Goal: Transaction & Acquisition: Purchase product/service

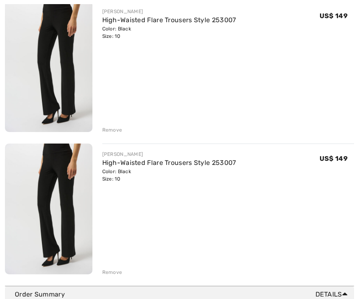
scroll to position [267, 0]
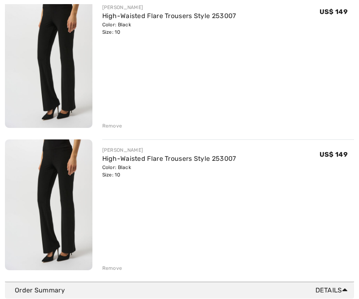
click at [115, 274] on div "You are only US$ 0.00 away from FREE SHIPPING! Continue Shopping > Congratulati…" at bounding box center [179, 35] width 349 height 492
click at [118, 268] on div "Remove" at bounding box center [112, 267] width 20 height 7
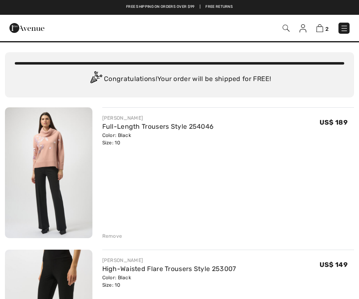
scroll to position [0, 0]
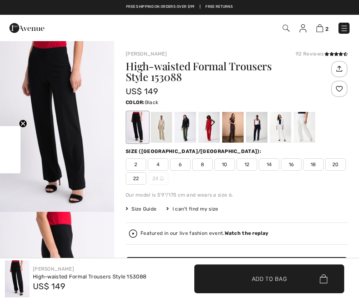
checkbox input "true"
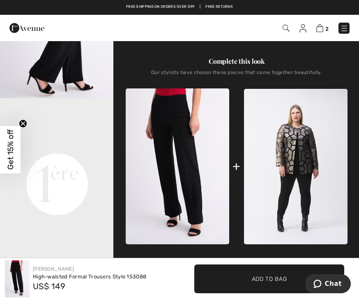
scroll to position [285, 0]
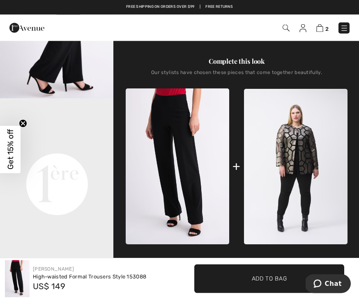
click at [76, 156] on video "Your browser does not support the video tag." at bounding box center [57, 127] width 114 height 57
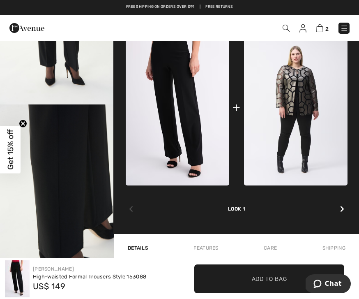
scroll to position [343, 0]
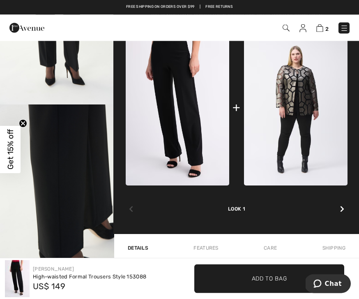
click at [342, 200] on div "Look 1" at bounding box center [237, 199] width 222 height 27
click at [346, 208] on div at bounding box center [342, 209] width 11 height 16
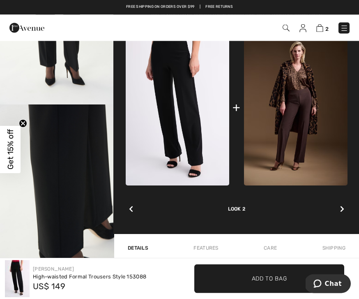
scroll to position [344, 0]
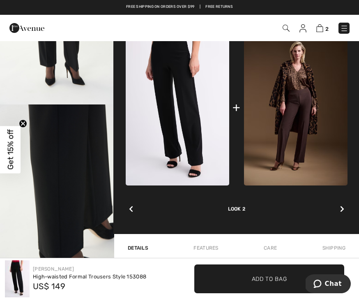
click at [348, 205] on div "Complete this look Our stylists have chosen these pieces that come together bea…" at bounding box center [237, 106] width 222 height 256
click at [343, 210] on icon at bounding box center [342, 209] width 4 height 7
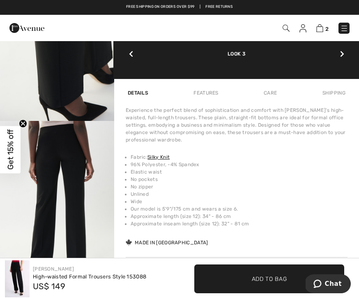
scroll to position [495, 0]
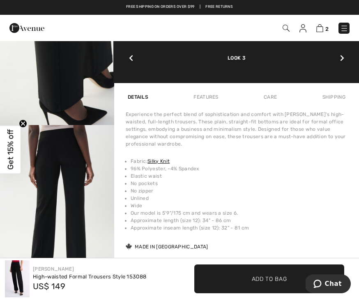
click at [275, 281] on span "Add to Bag" at bounding box center [269, 278] width 35 height 9
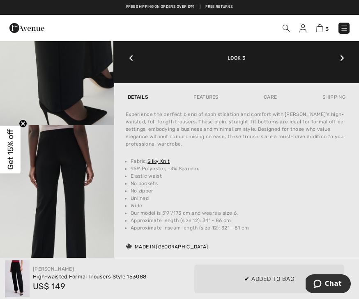
click at [280, 272] on div at bounding box center [179, 149] width 359 height 299
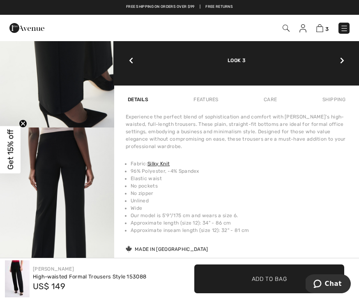
scroll to position [431, 0]
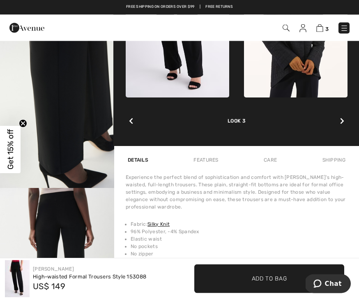
click at [217, 167] on div "Features" at bounding box center [206, 160] width 29 height 15
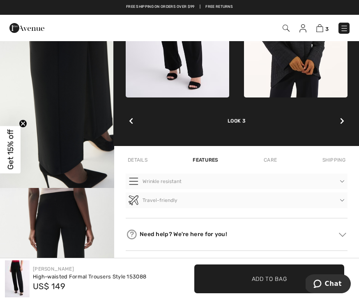
click at [275, 160] on div "Care" at bounding box center [270, 160] width 17 height 15
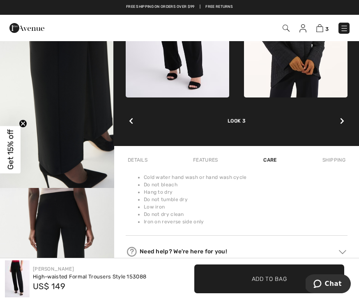
click at [335, 162] on div "Shipping" at bounding box center [334, 160] width 27 height 15
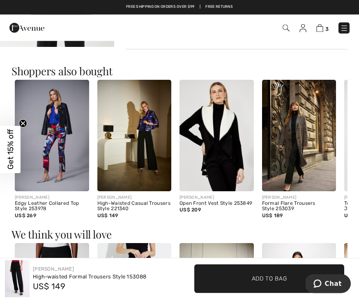
scroll to position [644, 0]
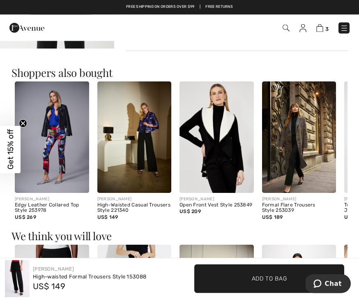
click at [296, 133] on img at bounding box center [299, 137] width 74 height 111
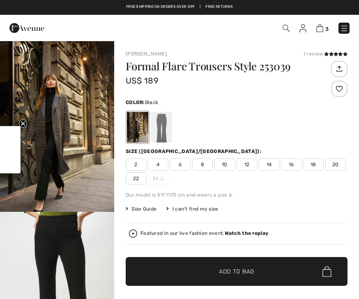
checkbox input "true"
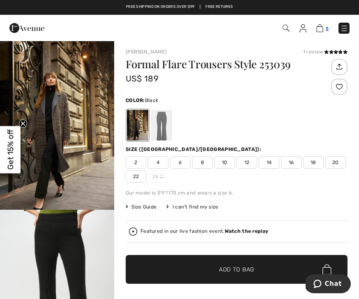
click at [318, 27] on img at bounding box center [320, 28] width 7 height 8
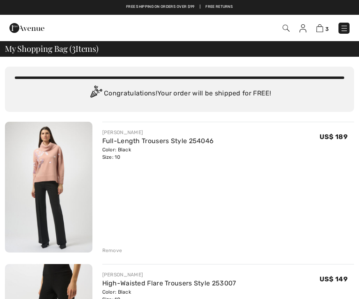
checkbox input "true"
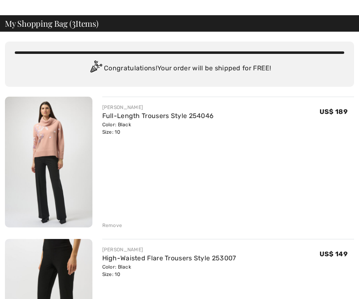
scroll to position [25, 0]
click at [248, 169] on div "[PERSON_NAME] Full-Length Trousers Style 254046 Color: Black Size: 10 Final Sal…" at bounding box center [228, 163] width 252 height 132
click at [136, 118] on link "Full-Length Trousers Style 254046" at bounding box center [158, 116] width 112 height 8
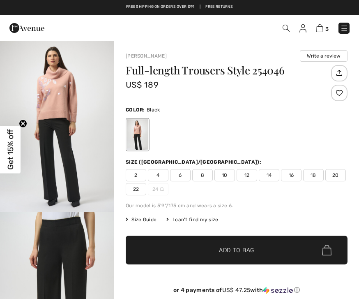
checkbox input "true"
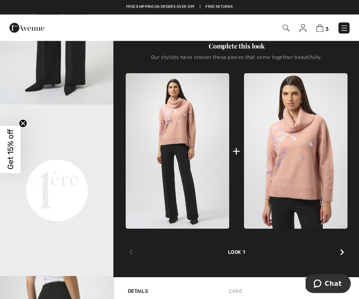
scroll to position [280, 0]
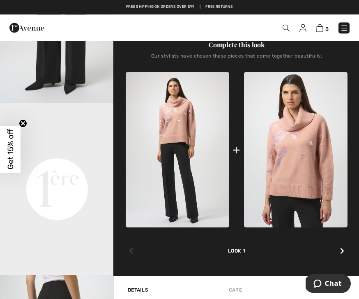
click at [336, 248] on div "Look 1" at bounding box center [237, 241] width 222 height 27
click at [343, 248] on div at bounding box center [342, 251] width 11 height 16
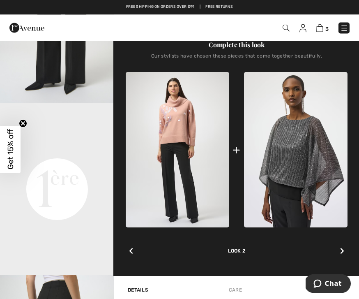
scroll to position [280, 0]
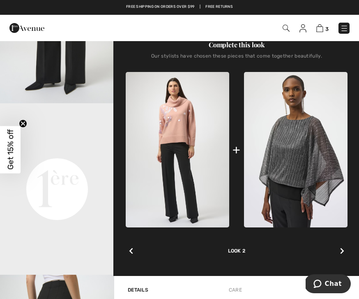
click at [345, 249] on div at bounding box center [342, 251] width 11 height 16
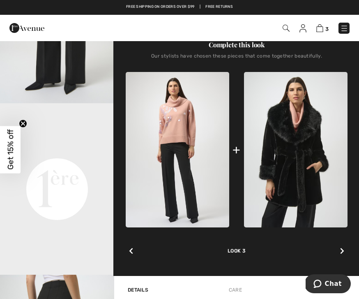
click at [342, 253] on icon at bounding box center [342, 251] width 4 height 7
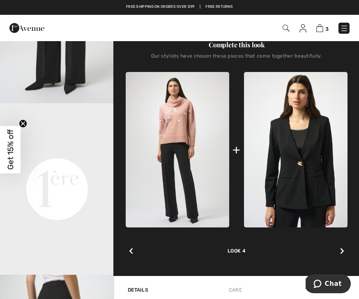
click at [343, 251] on icon at bounding box center [342, 251] width 4 height 7
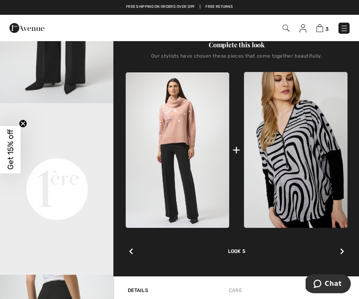
click at [345, 252] on div at bounding box center [342, 251] width 11 height 16
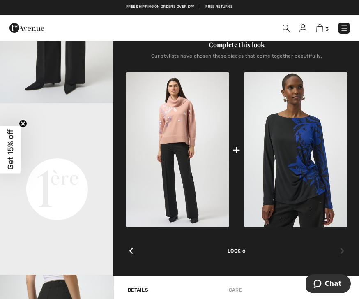
click at [348, 246] on div "Complete this look Our stylists have chosen these pieces that come together bea…" at bounding box center [237, 148] width 222 height 256
click at [345, 252] on div at bounding box center [342, 251] width 11 height 16
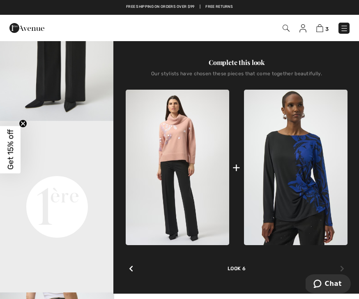
scroll to position [267, 0]
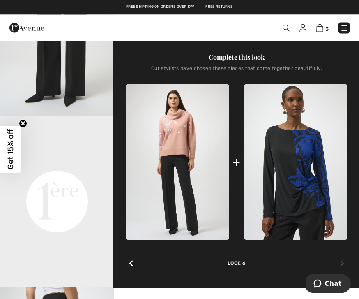
click at [142, 266] on div "Look 6" at bounding box center [237, 253] width 222 height 27
click at [132, 267] on icon at bounding box center [131, 263] width 4 height 7
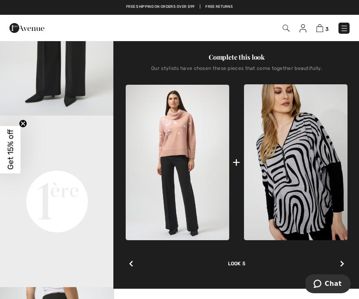
click at [135, 263] on div at bounding box center [131, 264] width 11 height 16
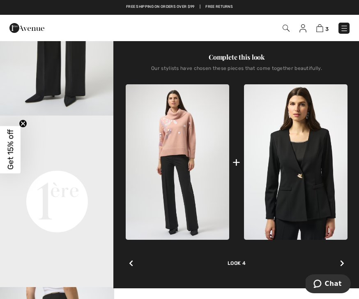
click at [138, 264] on div "Look 4" at bounding box center [237, 253] width 222 height 27
click at [136, 263] on div at bounding box center [131, 263] width 11 height 16
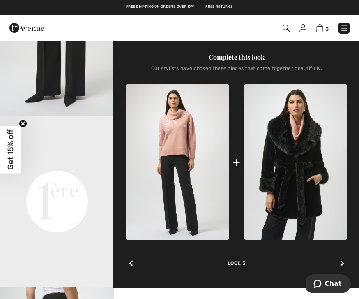
click at [136, 261] on div at bounding box center [131, 263] width 11 height 16
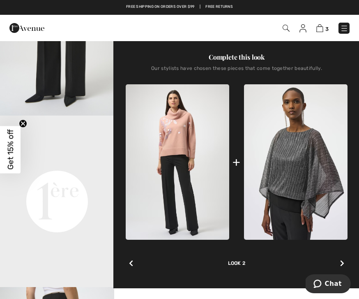
click at [136, 265] on div at bounding box center [131, 263] width 11 height 16
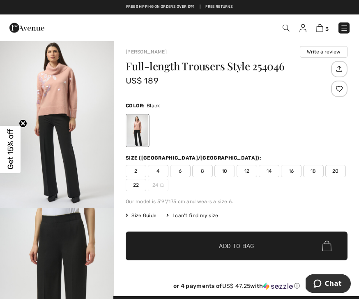
scroll to position [0, 0]
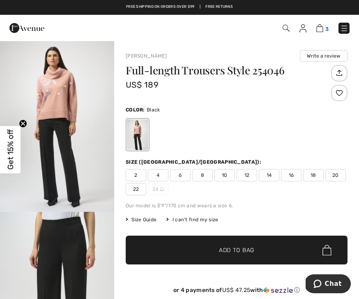
click at [323, 30] on img at bounding box center [320, 28] width 7 height 8
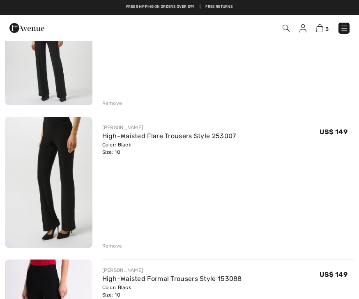
scroll to position [91, 0]
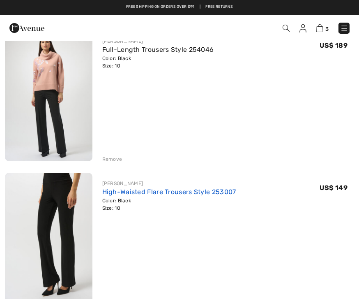
click at [194, 194] on link "High-Waisted Flare Trousers Style 253007" at bounding box center [169, 192] width 134 height 8
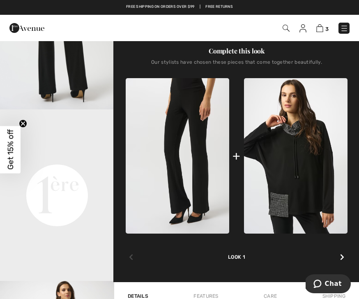
scroll to position [275, 0]
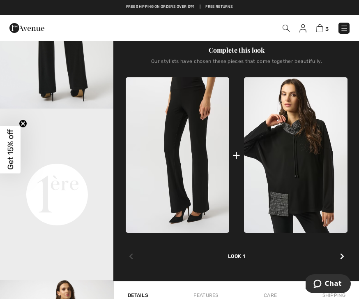
click at [338, 254] on div at bounding box center [342, 256] width 11 height 16
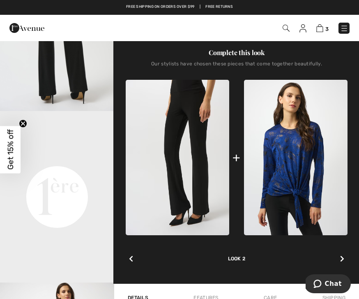
scroll to position [272, 0]
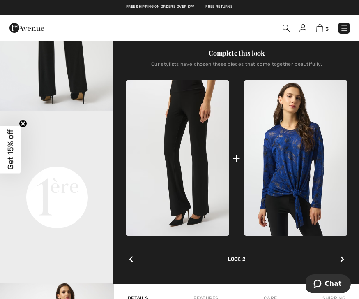
click at [341, 262] on icon at bounding box center [342, 259] width 4 height 7
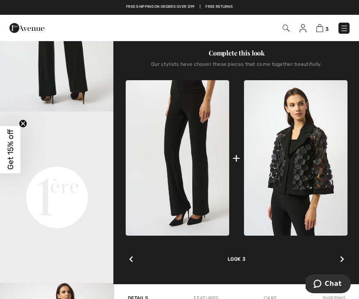
click at [340, 261] on icon at bounding box center [342, 259] width 4 height 7
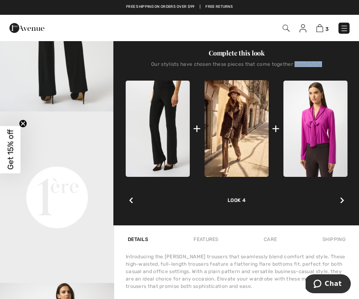
click at [348, 206] on div "Complete this look Our stylists have chosen these pieces that come together bea…" at bounding box center [237, 126] width 222 height 197
click at [345, 198] on div at bounding box center [342, 200] width 11 height 16
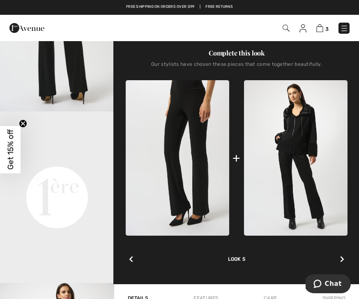
click at [337, 255] on div at bounding box center [342, 259] width 11 height 16
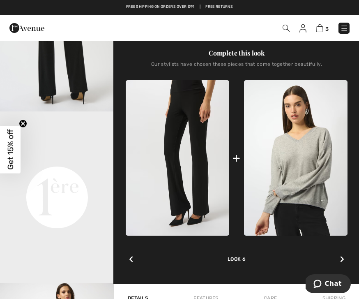
click at [339, 255] on div at bounding box center [342, 259] width 11 height 16
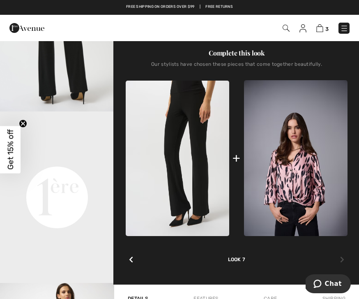
click at [342, 257] on div at bounding box center [342, 260] width 11 height 16
click at [340, 259] on icon at bounding box center [342, 259] width 4 height 7
click div
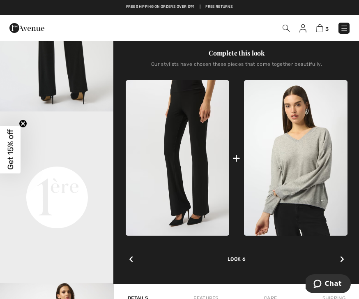
click div
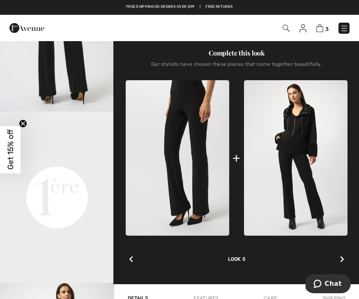
click div
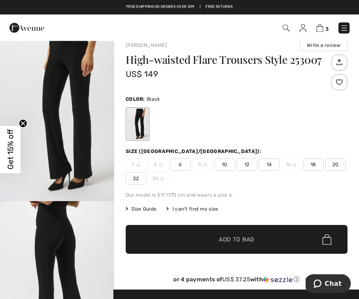
scroll to position [0, 0]
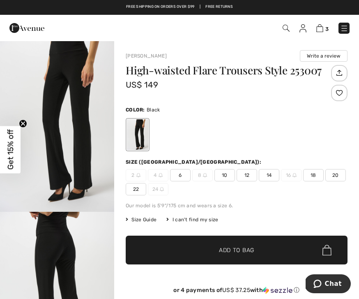
click span "10"
click span "✔ Added to Bag Add to Bag"
click img
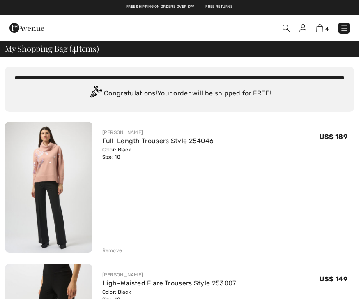
click at [298, 187] on div "[PERSON_NAME] Full-Length Trousers Style 254046 Color: Black Size: 10 Final Sal…" at bounding box center [228, 188] width 252 height 132
click at [227, 141] on div "[PERSON_NAME] Full-Length Trousers Style 254046 Color: Black Size: 10 Final Sal…" at bounding box center [228, 145] width 252 height 32
click at [197, 150] on div "Color: Black Size: 10" at bounding box center [158, 153] width 112 height 15
click at [160, 152] on div "Color: Black Size: 10" at bounding box center [158, 153] width 112 height 15
click at [60, 184] on img at bounding box center [49, 187] width 88 height 131
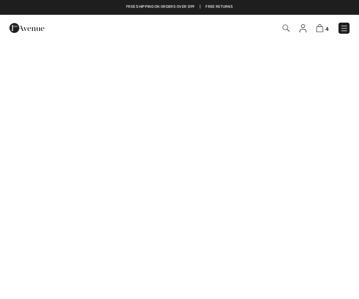
checkbox input "true"
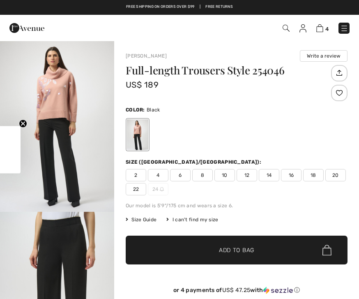
checkbox input "true"
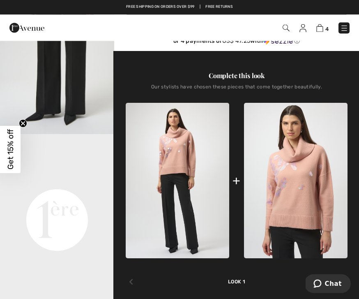
scroll to position [249, 0]
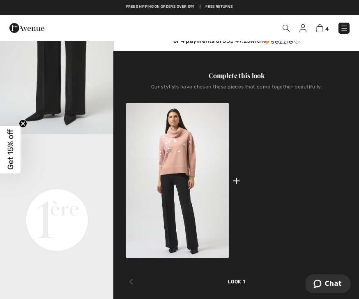
click at [331, 215] on img at bounding box center [296, 180] width 104 height 155
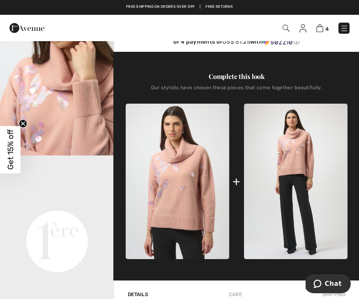
scroll to position [225, 0]
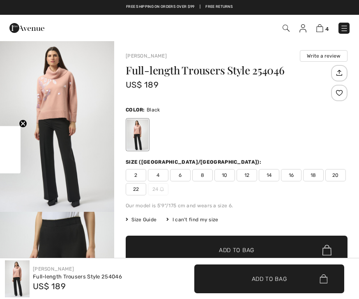
checkbox input "true"
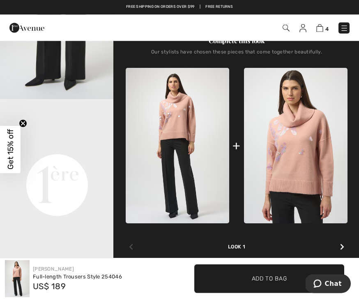
click at [339, 242] on div at bounding box center [342, 247] width 11 height 16
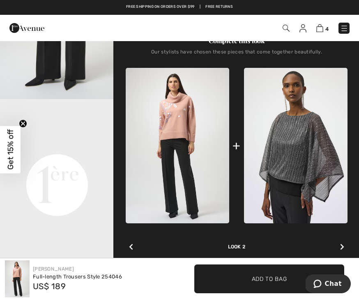
click at [346, 245] on div at bounding box center [342, 247] width 11 height 16
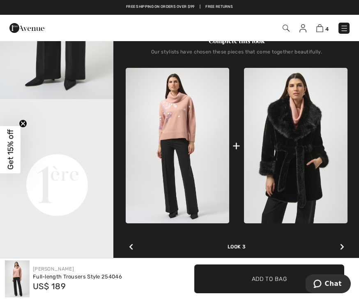
click at [346, 241] on div at bounding box center [342, 247] width 11 height 16
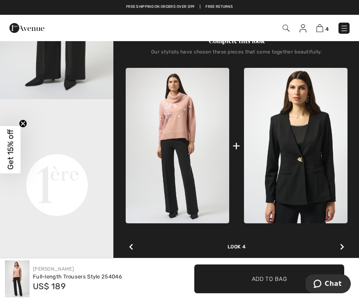
click at [348, 243] on div "Complete this look Our stylists have chosen these pieces that come together bea…" at bounding box center [237, 144] width 222 height 256
click at [345, 246] on div at bounding box center [342, 247] width 11 height 16
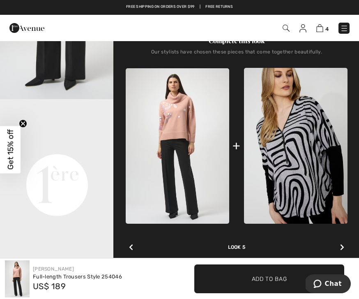
click at [348, 243] on div "Complete this look Our stylists have chosen these pieces that come together bea…" at bounding box center [237, 144] width 222 height 256
click at [343, 242] on div at bounding box center [342, 247] width 11 height 16
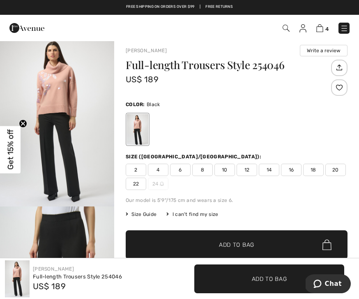
scroll to position [0, 0]
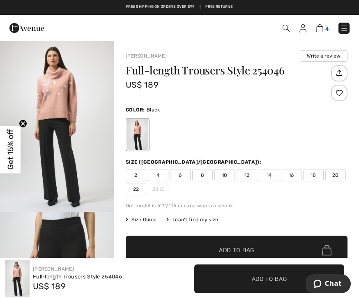
click at [317, 29] on img at bounding box center [320, 28] width 7 height 8
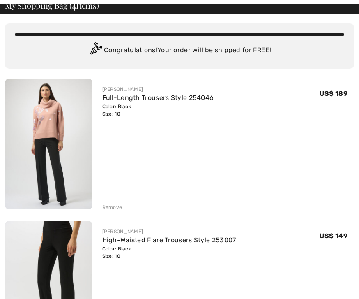
scroll to position [46, 0]
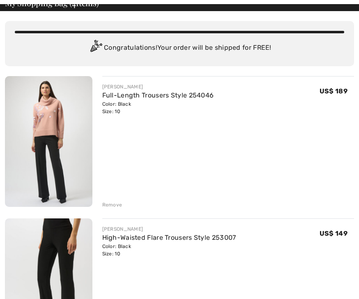
click at [121, 208] on div "Remove" at bounding box center [112, 204] width 20 height 7
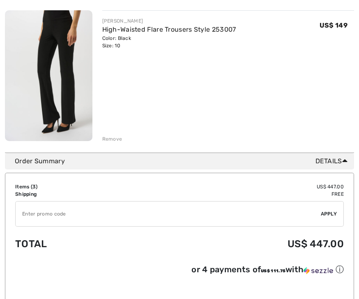
scroll to position [397, 0]
click at [283, 218] on input "TEXT" at bounding box center [168, 213] width 305 height 25
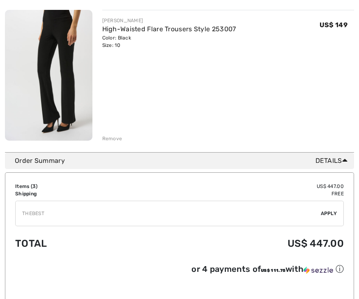
click at [331, 213] on span "Apply" at bounding box center [329, 213] width 16 height 7
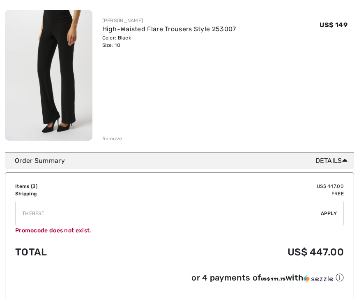
click at [68, 215] on input "TEXT" at bounding box center [168, 213] width 305 height 25
type input "T"
type input "NEW10"
click at [334, 211] on span "Apply" at bounding box center [329, 213] width 16 height 7
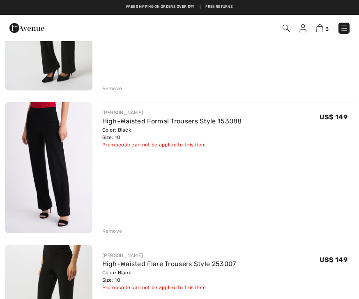
scroll to position [162, 0]
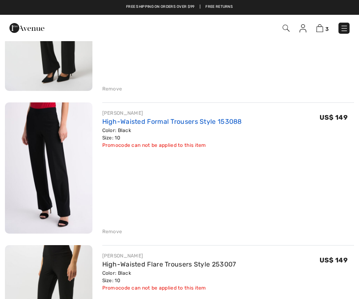
click at [172, 120] on link "High-Waisted Formal Trousers Style 153088" at bounding box center [172, 122] width 140 height 8
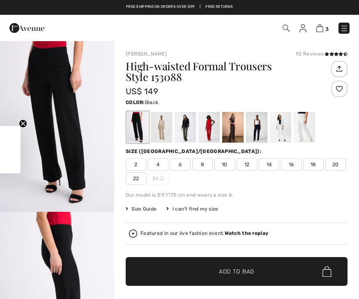
checkbox input "true"
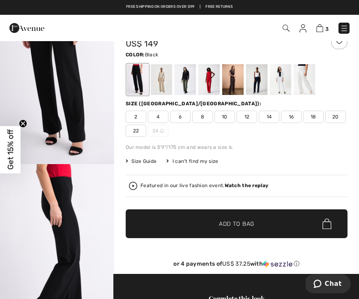
scroll to position [37, 0]
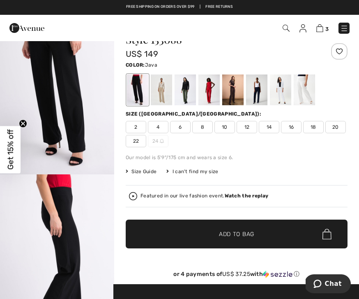
click at [165, 94] on div at bounding box center [161, 89] width 21 height 31
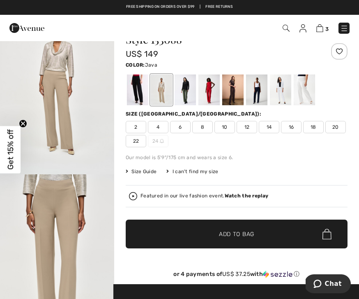
click at [203, 103] on div at bounding box center [209, 89] width 21 height 31
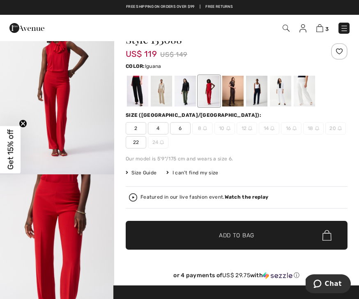
click at [208, 92] on div at bounding box center [209, 91] width 21 height 31
click at [236, 95] on div at bounding box center [232, 91] width 21 height 31
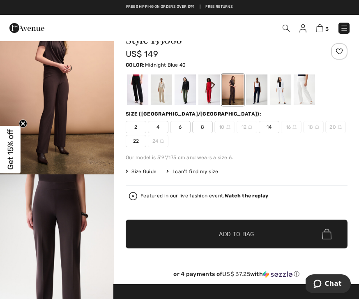
click at [259, 93] on div at bounding box center [256, 89] width 21 height 31
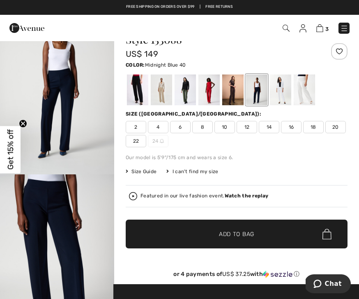
click at [278, 95] on div at bounding box center [280, 89] width 21 height 31
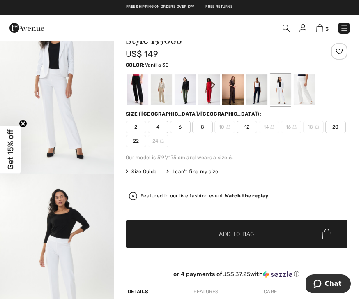
click at [305, 90] on div at bounding box center [304, 89] width 21 height 31
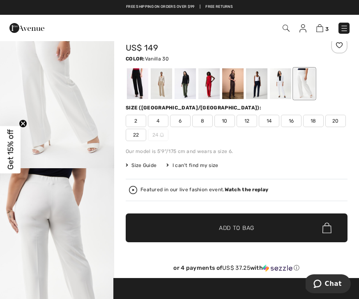
scroll to position [43, 0]
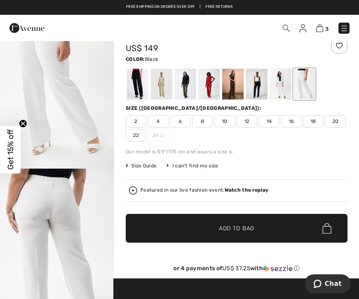
click at [136, 91] on div at bounding box center [137, 84] width 21 height 31
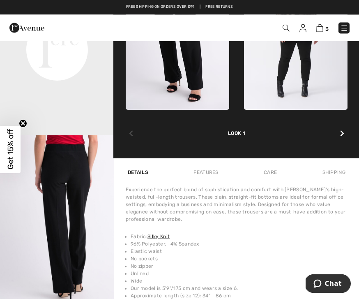
scroll to position [423, 0]
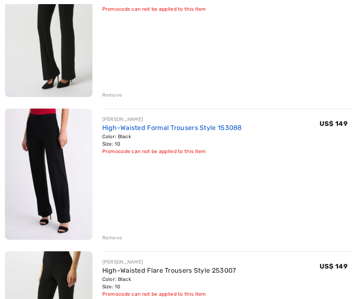
scroll to position [155, 0]
click at [194, 131] on link "High-Waisted Formal Trousers Style 153088" at bounding box center [172, 128] width 140 height 8
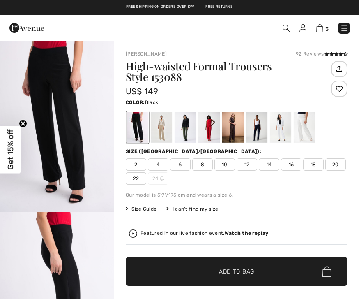
checkbox input "true"
click at [322, 28] on img at bounding box center [320, 28] width 7 height 8
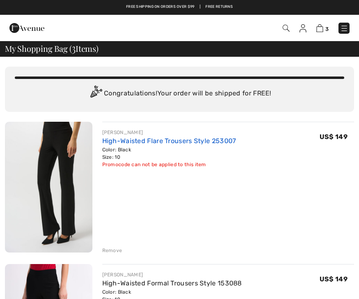
click at [157, 143] on link "High-Waisted Flare Trousers Style 253007" at bounding box center [169, 141] width 134 height 8
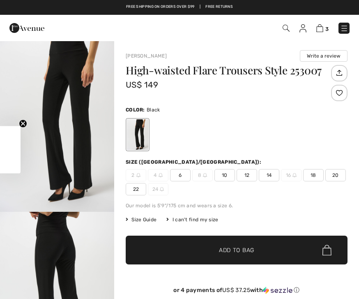
checkbox input "true"
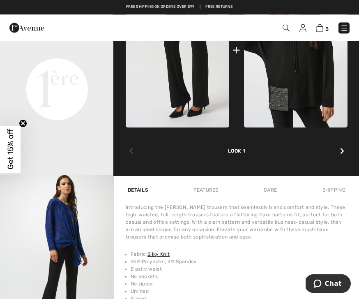
scroll to position [352, 0]
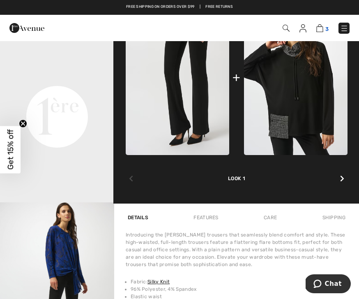
click at [324, 31] on img at bounding box center [320, 28] width 7 height 8
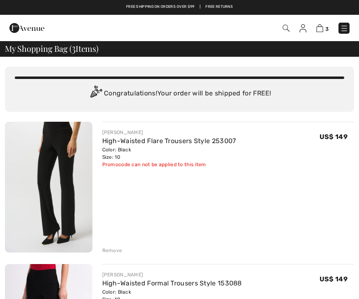
click at [304, 32] on img at bounding box center [303, 28] width 7 height 8
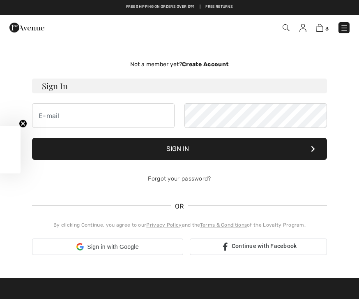
checkbox input "true"
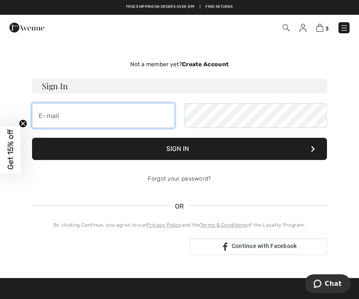
click at [133, 105] on input "email" at bounding box center [103, 115] width 143 height 25
type input "debbie.rorick@gmail.com"
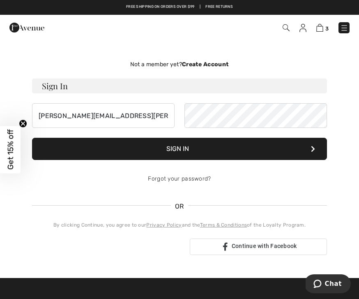
click at [268, 143] on button "Sign In" at bounding box center [179, 149] width 295 height 22
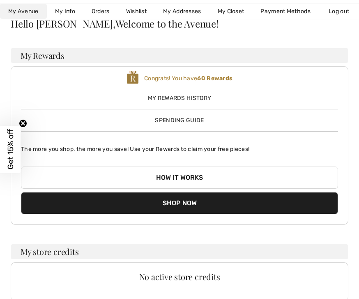
scroll to position [53, 0]
click at [236, 179] on button "How it works" at bounding box center [179, 178] width 317 height 22
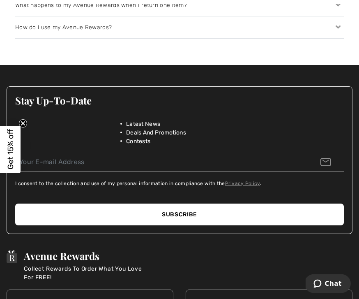
scroll to position [1190, 0]
click at [342, 170] on input "email" at bounding box center [179, 162] width 329 height 19
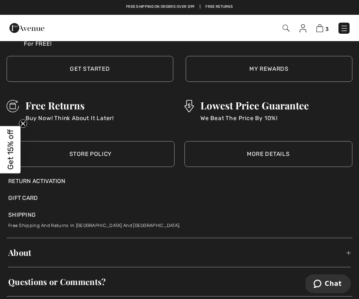
scroll to position [1420, 0]
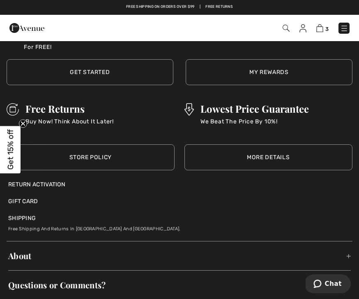
click at [64, 187] on div "Return Activation" at bounding box center [179, 184] width 343 height 9
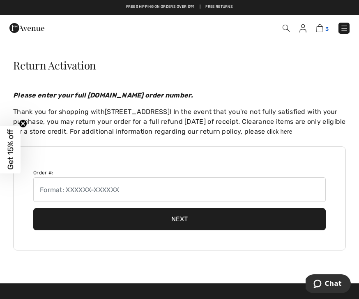
click at [320, 28] on img at bounding box center [320, 28] width 7 height 8
click at [318, 32] on img at bounding box center [320, 28] width 7 height 8
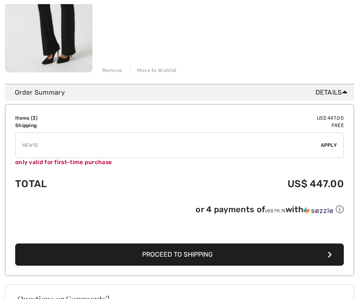
scroll to position [466, 0]
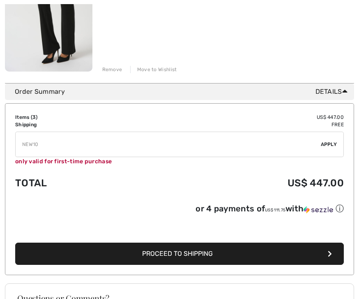
click at [75, 143] on input "TEXT" at bounding box center [168, 144] width 305 height 25
type input "N"
click at [328, 143] on span "Apply" at bounding box center [329, 144] width 16 height 7
click at [62, 150] on input "TEXT" at bounding box center [168, 144] width 305 height 25
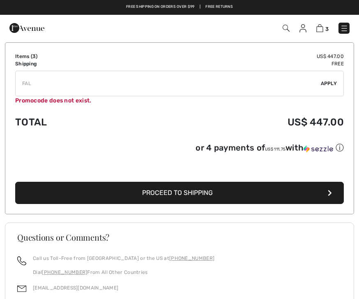
scroll to position [527, 0]
type input "F"
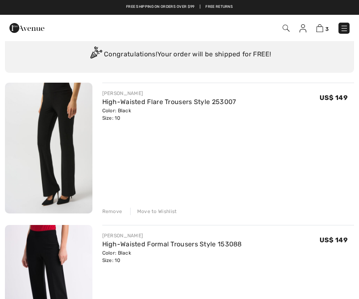
scroll to position [39, 0]
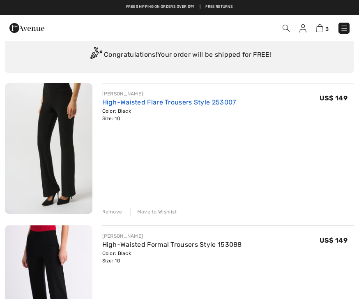
click at [204, 100] on link "High-Waisted Flare Trousers Style 253007" at bounding box center [169, 102] width 134 height 8
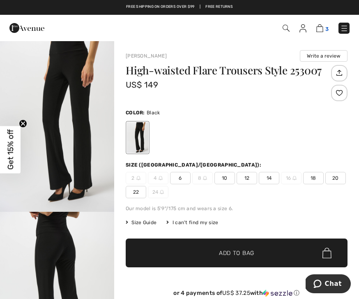
click at [322, 32] on img at bounding box center [320, 28] width 7 height 8
click at [315, 32] on span "3" at bounding box center [254, 28] width 194 height 11
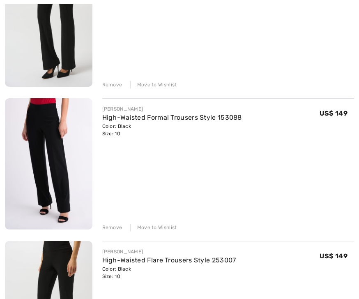
scroll to position [196, 0]
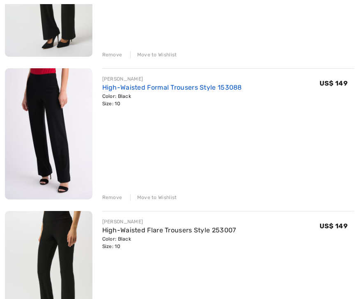
click at [217, 91] on link "High-Waisted Formal Trousers Style 153088" at bounding box center [172, 87] width 140 height 8
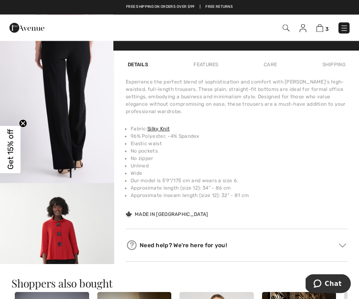
scroll to position [539, 0]
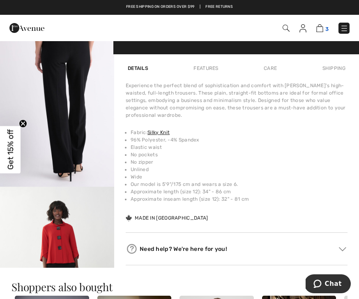
click at [322, 25] on img at bounding box center [320, 28] width 7 height 8
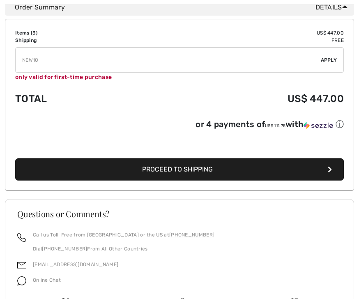
scroll to position [599, 0]
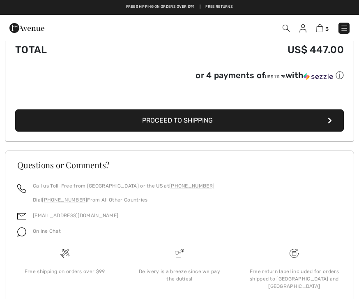
click at [307, 127] on button "Proceed to Shipping" at bounding box center [179, 120] width 329 height 22
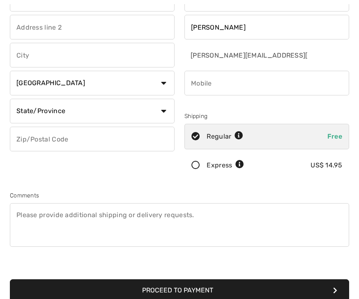
scroll to position [86, 0]
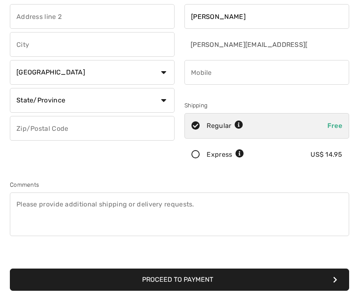
click at [259, 79] on input "phone" at bounding box center [267, 72] width 165 height 25
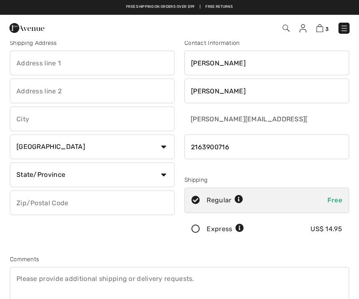
scroll to position [0, 0]
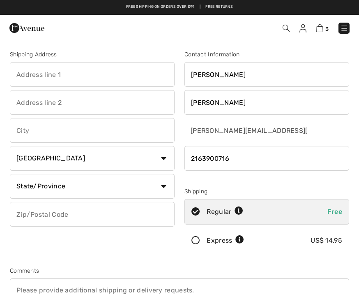
type input "2163900716"
click at [117, 77] on input "text" at bounding box center [92, 74] width 165 height 25
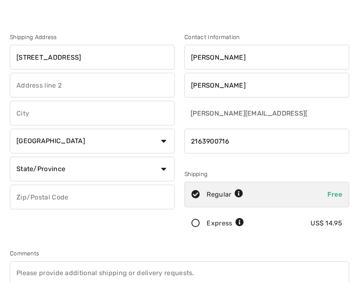
type input "[STREET_ADDRESS]"
click at [147, 118] on input "text" at bounding box center [92, 130] width 165 height 25
type input "[PERSON_NAME] [PERSON_NAME]"
click at [163, 146] on select "Country Canada United States Afghanistan Aland Islands Albania Algeria American…" at bounding box center [92, 158] width 165 height 25
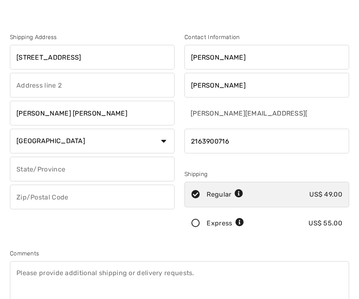
click at [160, 141] on select "Country Canada United States Afghanistan Aland Islands Albania Algeria American…" at bounding box center [92, 141] width 165 height 25
select select "US"
click at [163, 168] on select "State/Province Alabama Alaska American Samoa Arizona Arkansas California Colora…" at bounding box center [92, 169] width 165 height 25
click at [118, 148] on select "Country Canada United States Afghanistan Aland Islands Albania Algeria American…" at bounding box center [92, 141] width 165 height 25
click at [162, 170] on select "State/Province Alabama Alaska American Samoa Arizona Arkansas California Colora…" at bounding box center [92, 169] width 165 height 25
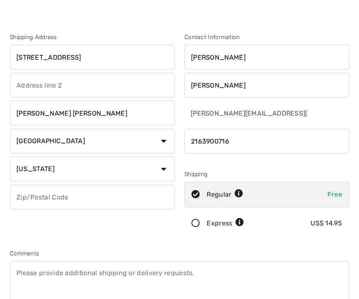
select select "OH"
click at [124, 197] on input "text" at bounding box center [92, 197] width 165 height 25
type input "44094"
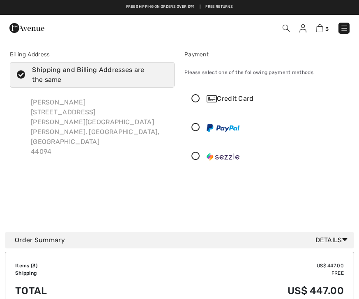
click at [192, 99] on icon at bounding box center [196, 99] width 22 height 9
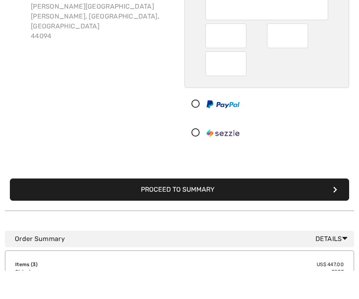
scroll to position [97, 0]
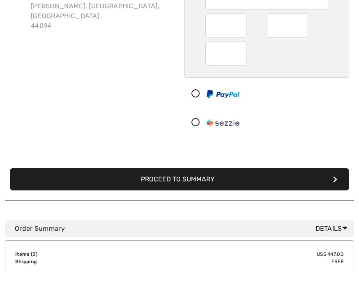
click at [308, 197] on button "Proceed to Summary" at bounding box center [180, 208] width 340 height 22
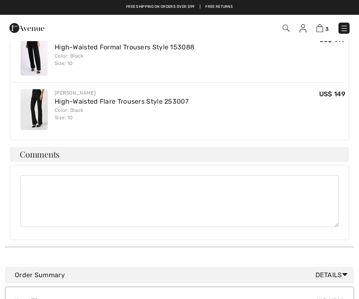
scroll to position [321, 0]
click at [42, 176] on textarea at bounding box center [179, 202] width 319 height 52
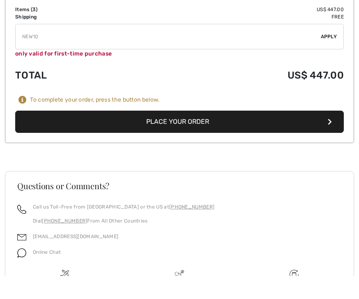
scroll to position [592, 0]
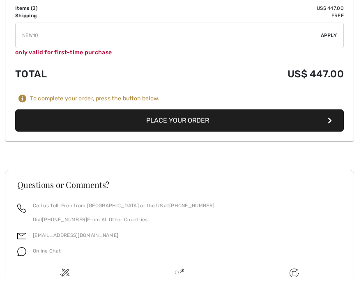
type textarea "Please instruct carrier not to leave any packages outside mailbox. We are at a …"
click at [300, 131] on button "Place Your Order" at bounding box center [179, 142] width 329 height 22
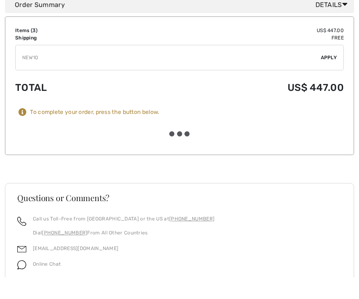
scroll to position [614, 0]
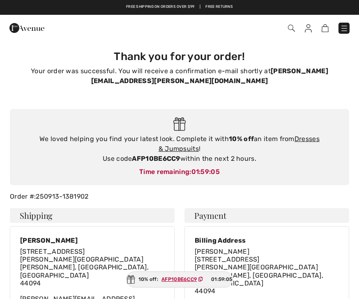
checkbox input "true"
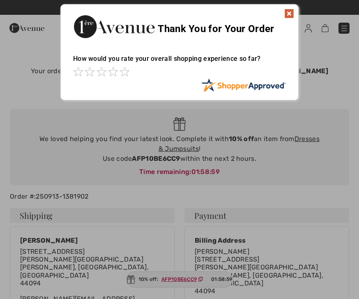
click at [129, 70] on span at bounding box center [125, 72] width 10 height 10
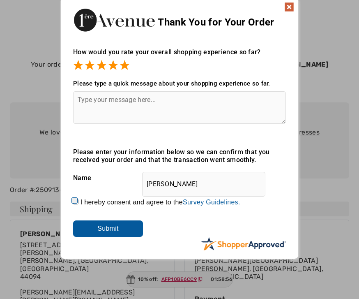
scroll to position [8, 0]
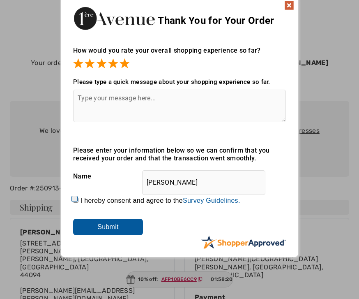
click at [67, 202] on div "How would you rate your overall shopping experience so far? It appears from you…" at bounding box center [180, 143] width 238 height 211
click at [74, 203] on input "I hereby consent and agree to the By submitting a review, you grant permission …" at bounding box center [75, 199] width 5 height 5
checkbox input "true"
click at [97, 234] on input "Submit" at bounding box center [108, 227] width 70 height 16
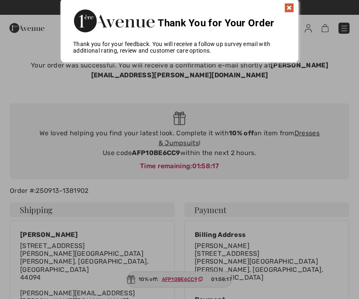
scroll to position [0, 0]
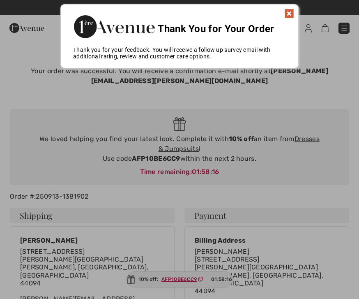
click at [290, 16] on img at bounding box center [290, 14] width 10 height 10
